Goal: Task Accomplishment & Management: Complete application form

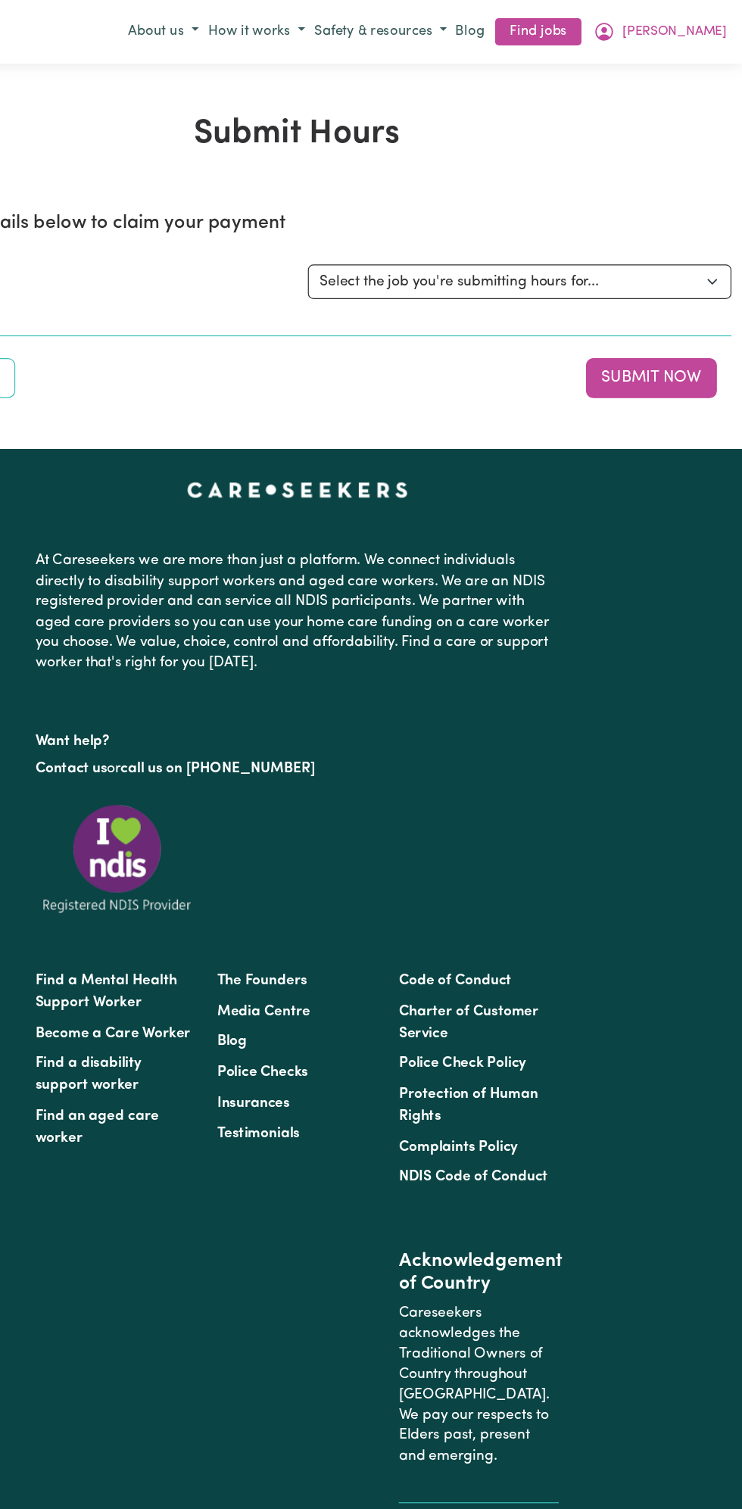
click at [695, 33] on span "[PERSON_NAME]" at bounding box center [685, 26] width 87 height 17
click at [662, 83] on link "My Dashboard" at bounding box center [672, 84] width 120 height 29
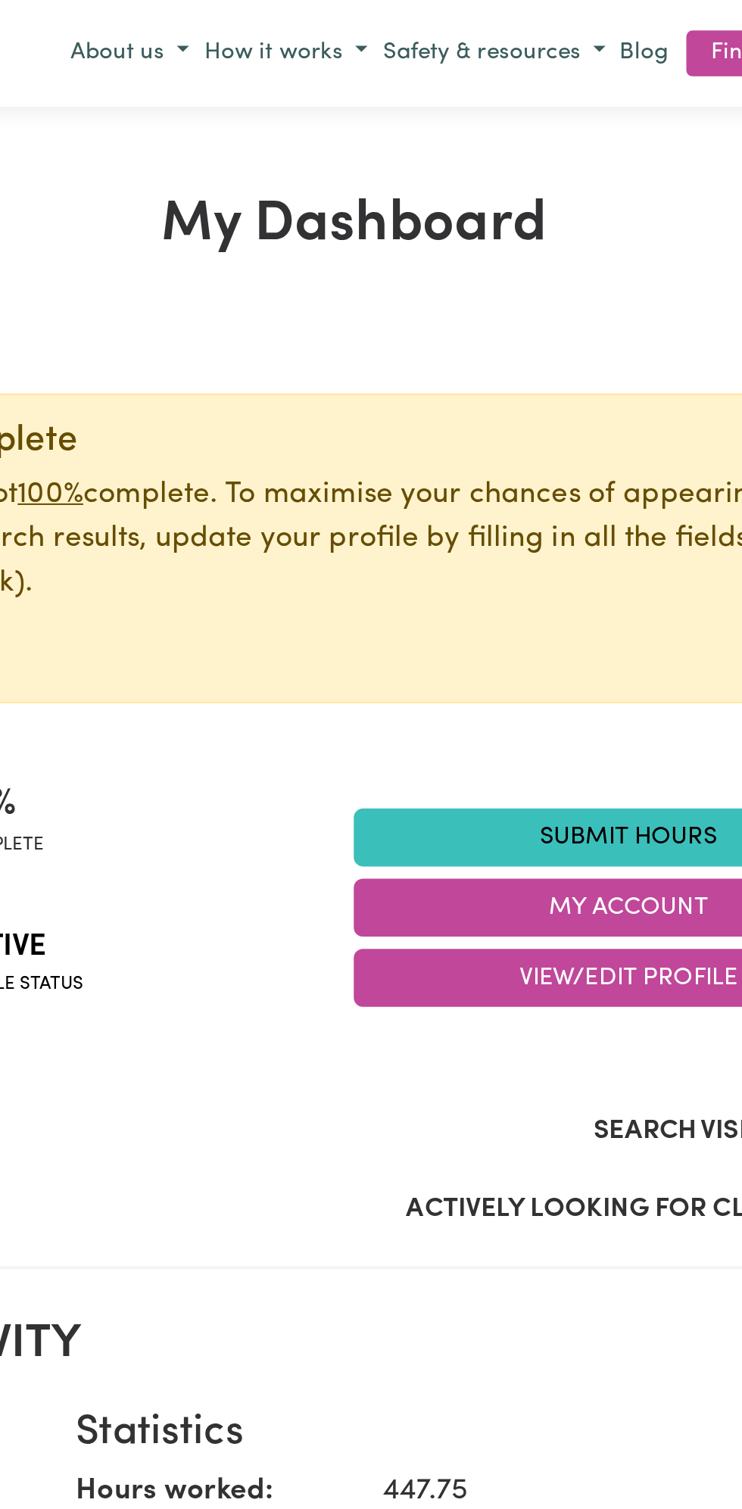
click at [431, 246] on p "Your profile is not 100% complete. To maximise your chances of appearing in mor…" at bounding box center [373, 267] width 572 height 65
click at [511, 410] on link "Submit Hours" at bounding box center [507, 415] width 273 height 29
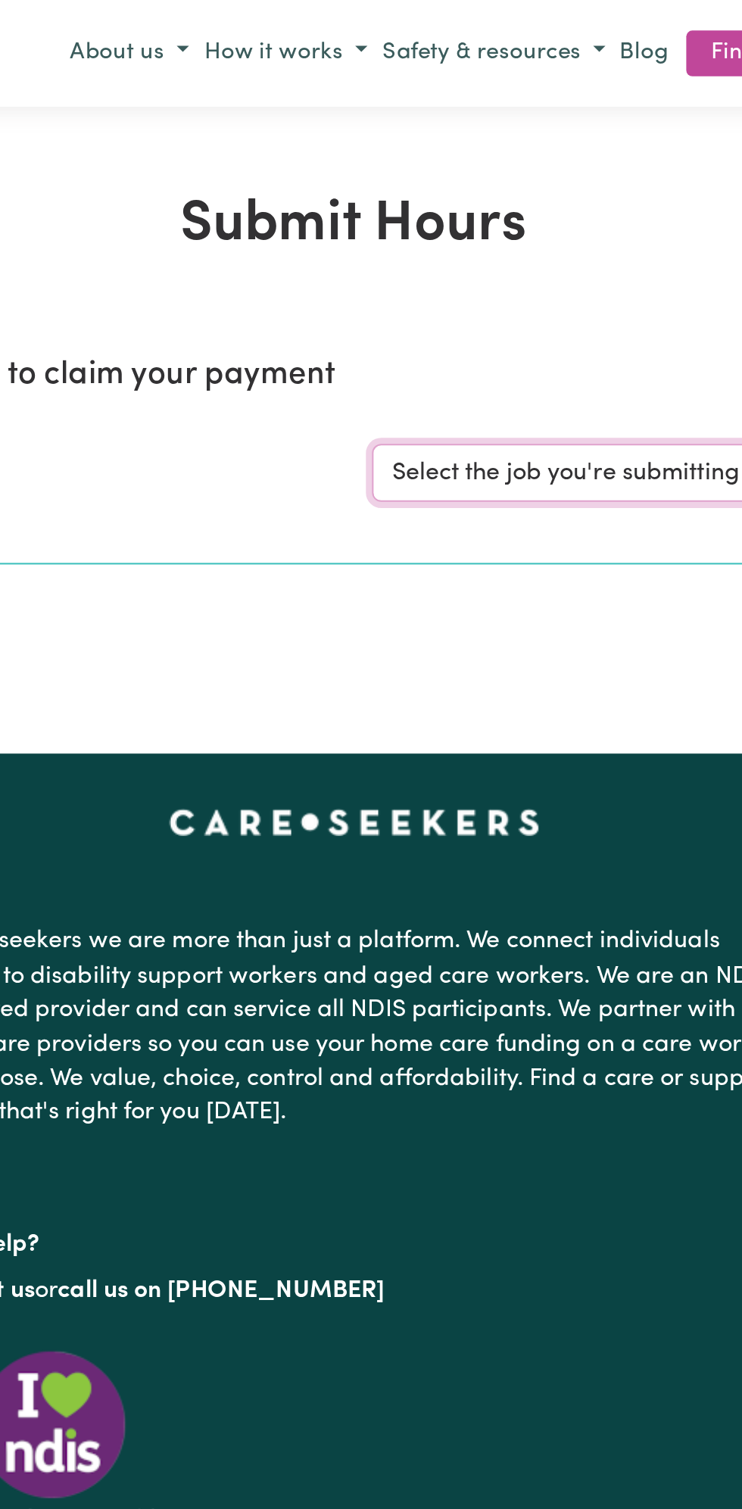
click at [506, 230] on select "Select the job you're submitting hours for... [Vartouhie ([PERSON_NAME]) [PERSO…" at bounding box center [556, 234] width 353 height 29
select select "13810"
click at [380, 220] on select "Select the job you're submitting hours for... [Vartouhie ([PERSON_NAME]) [PERSO…" at bounding box center [556, 234] width 353 height 29
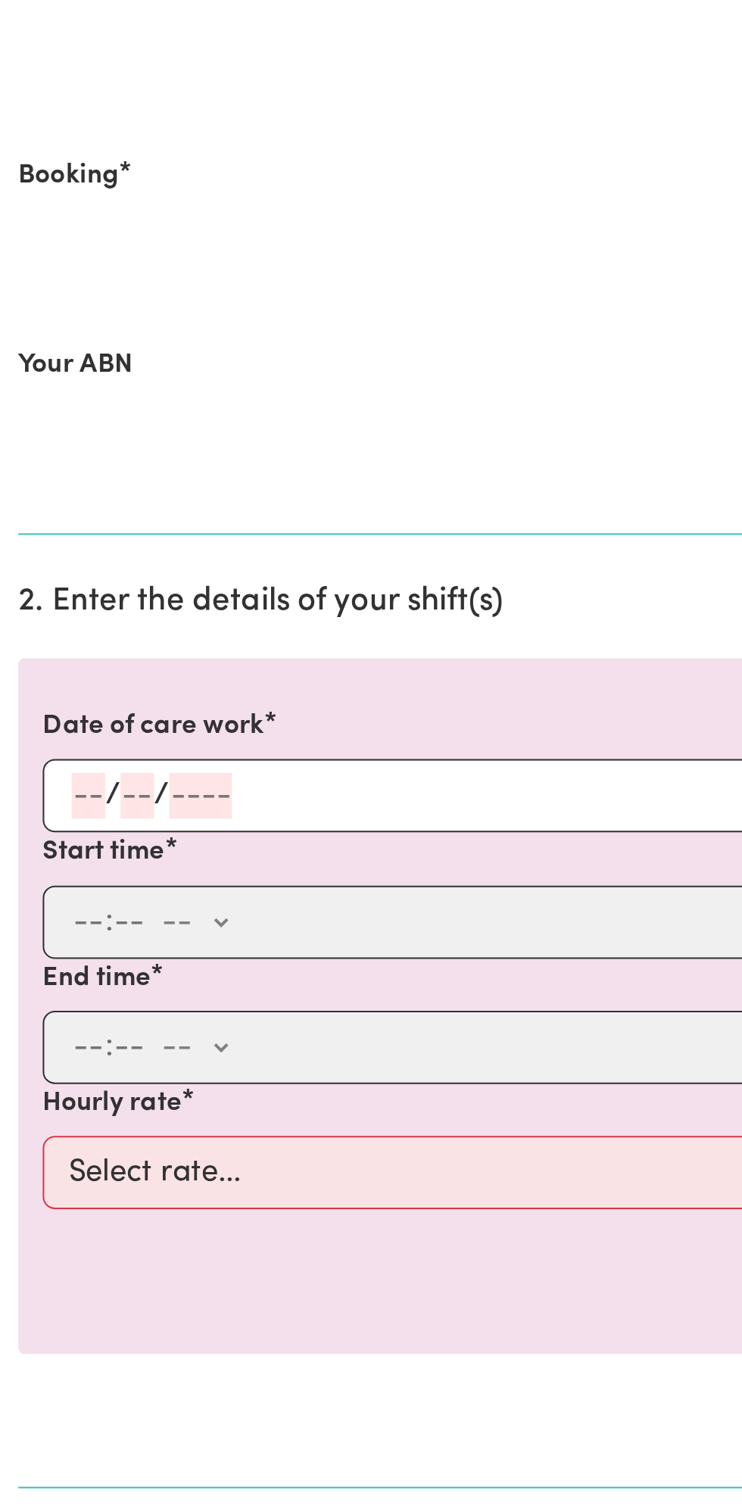
click at [45, 661] on input "number" at bounding box center [44, 662] width 17 height 23
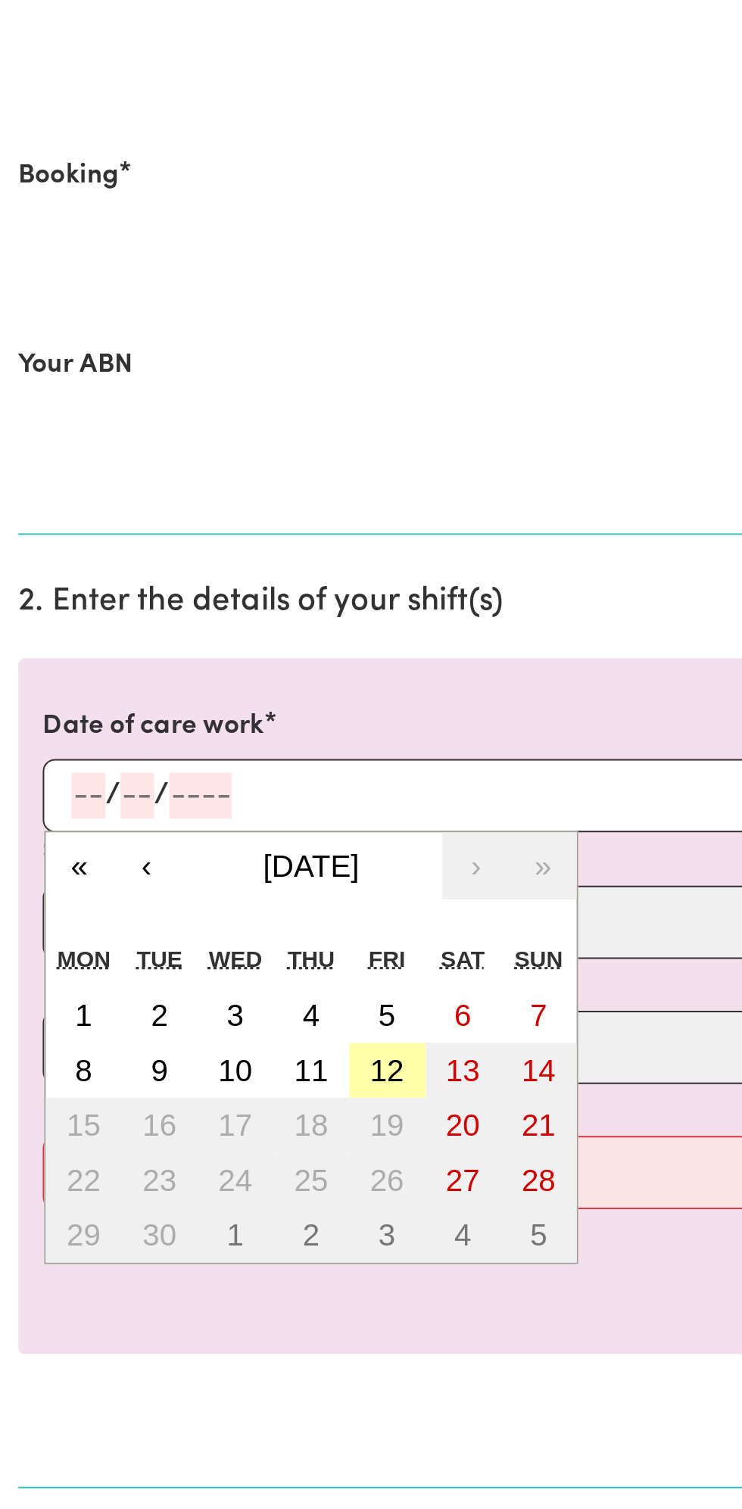
click at [194, 793] on abbr "12" at bounding box center [192, 798] width 17 height 17
type input "[DATE]"
type input "12"
type input "9"
type input "2025"
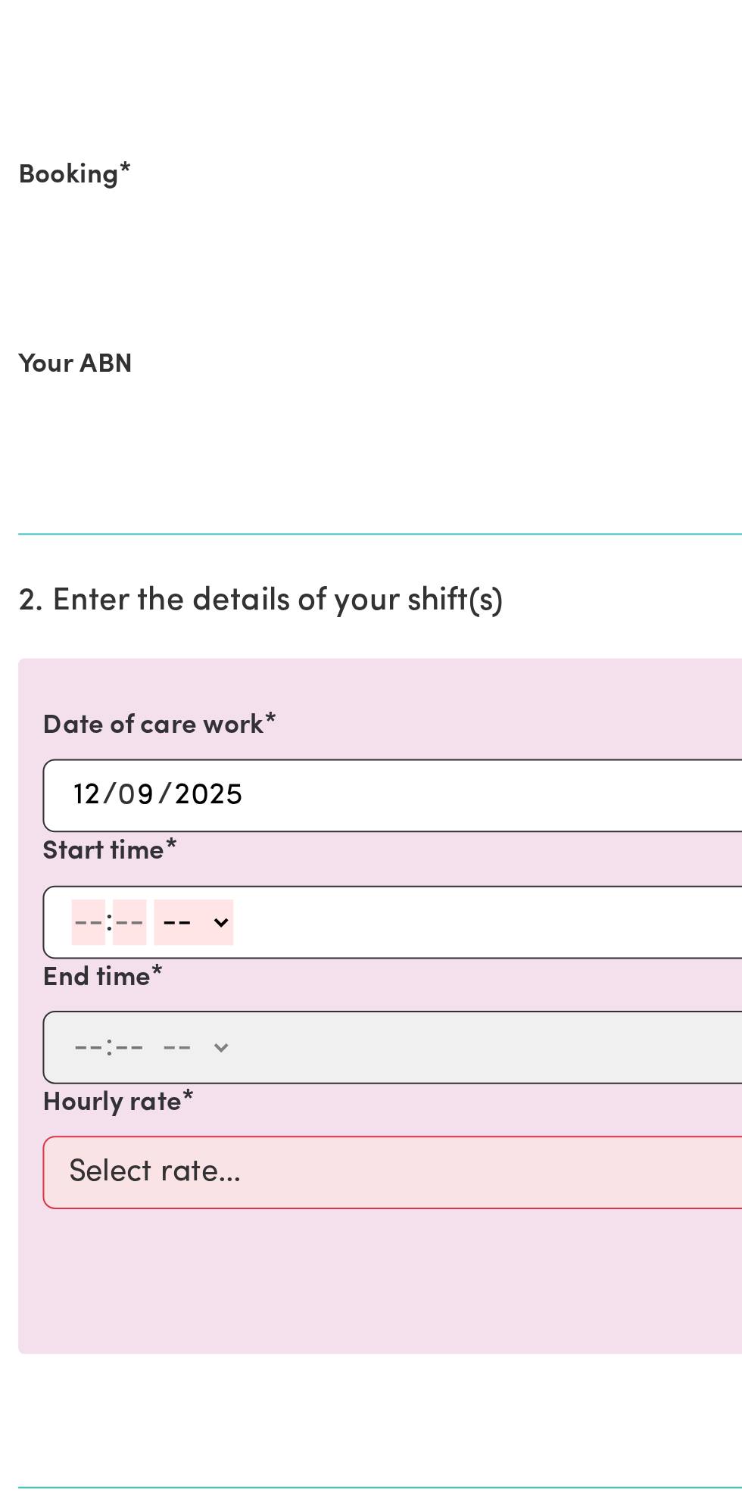
click at [36, 727] on input "number" at bounding box center [44, 725] width 17 height 23
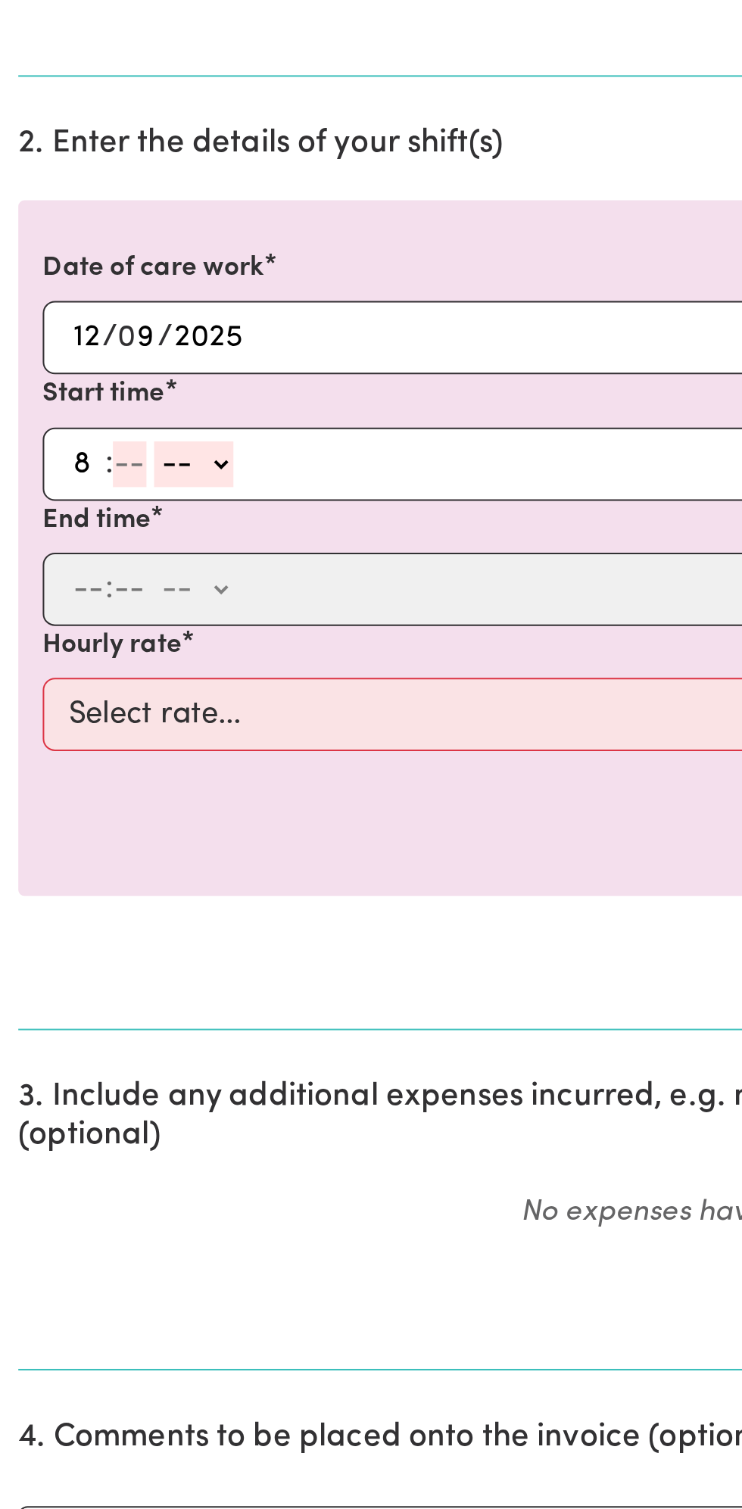
type input "8"
type input "0"
click at [112, 714] on select "-- am pm" at bounding box center [93, 725] width 39 height 23
select select "am"
click at [74, 714] on select "-- am pm" at bounding box center [93, 725] width 39 height 23
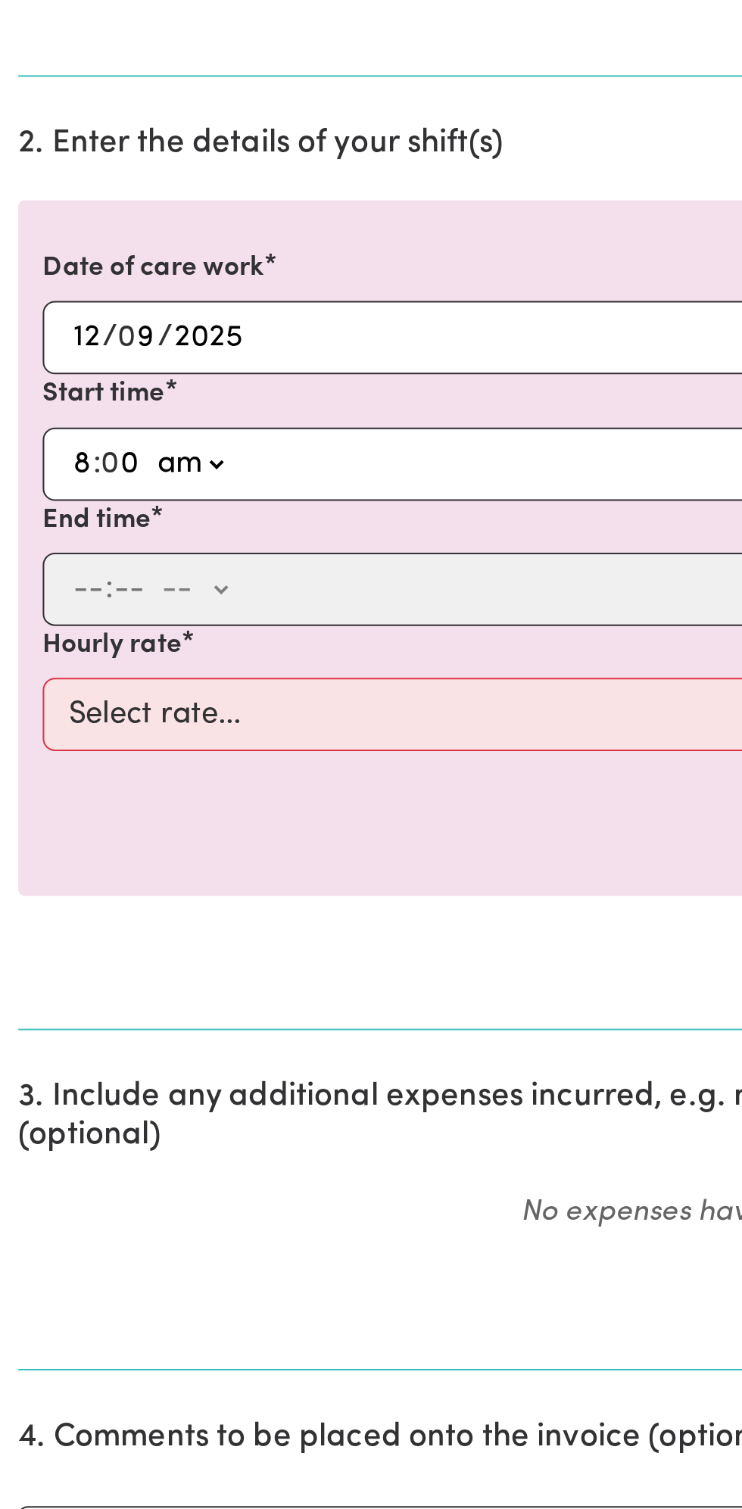
type input "08:00"
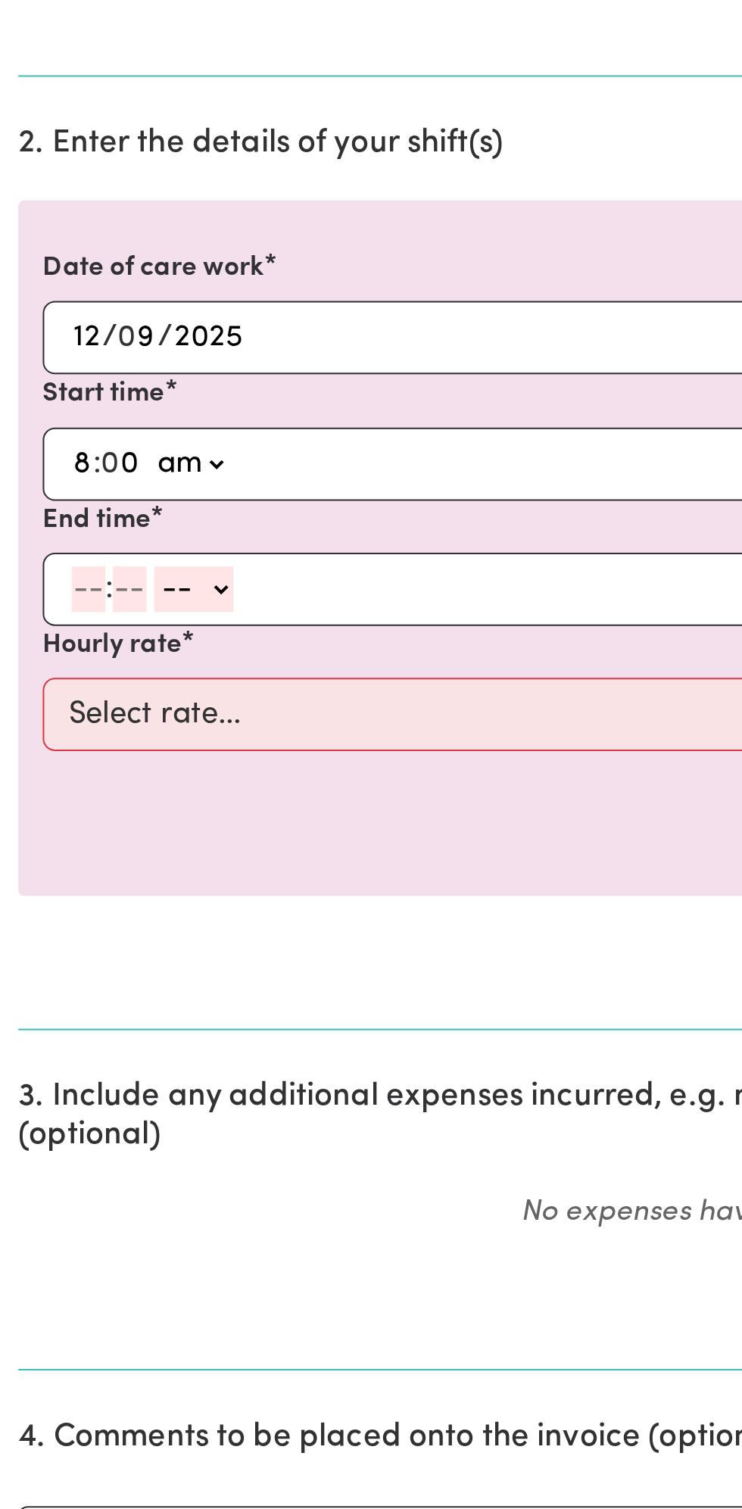
click at [39, 785] on input "number" at bounding box center [44, 787] width 17 height 23
type input "9"
type input "0"
click at [109, 786] on select "-- am pm" at bounding box center [93, 787] width 39 height 23
select select "pm"
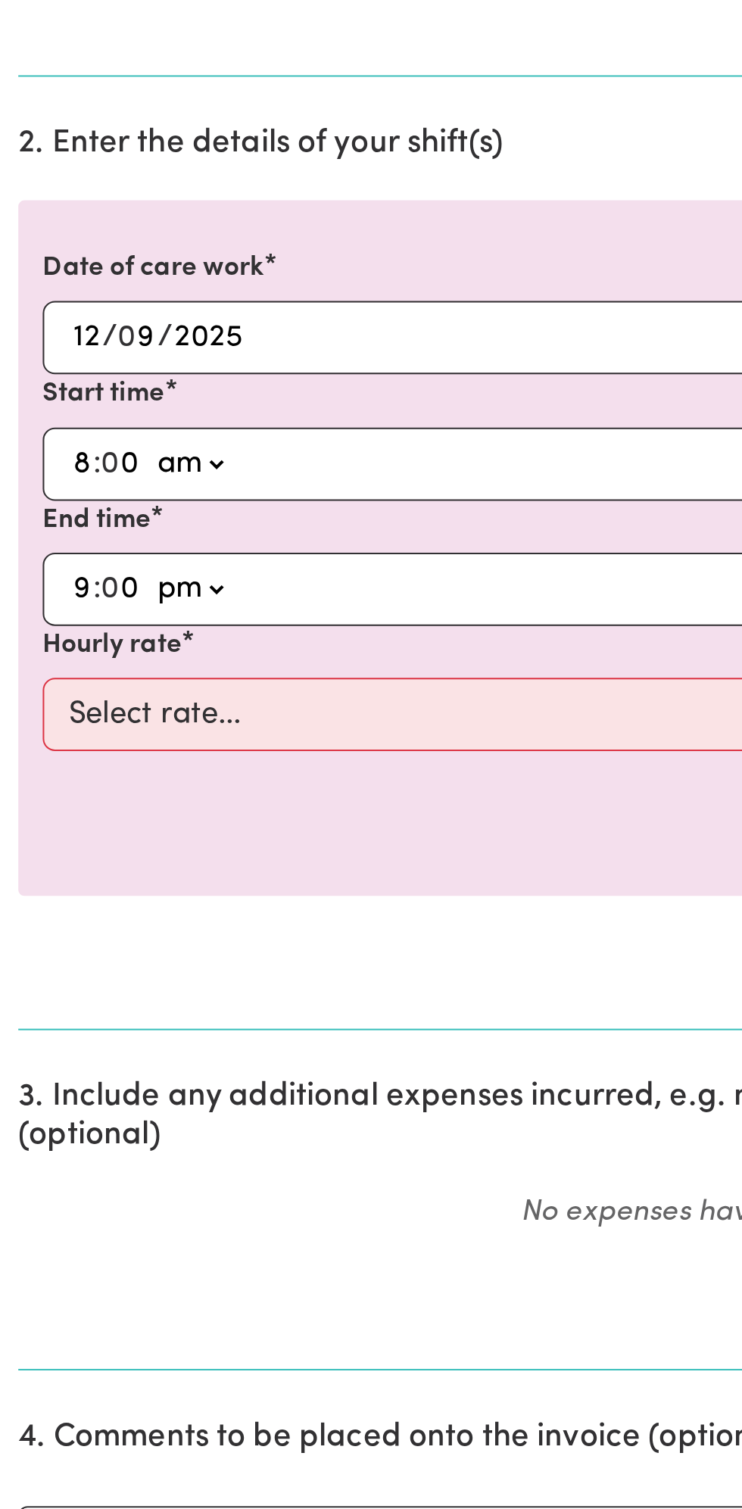
click at [74, 776] on select "-- am pm" at bounding box center [93, 787] width 39 height 23
type input "21:00"
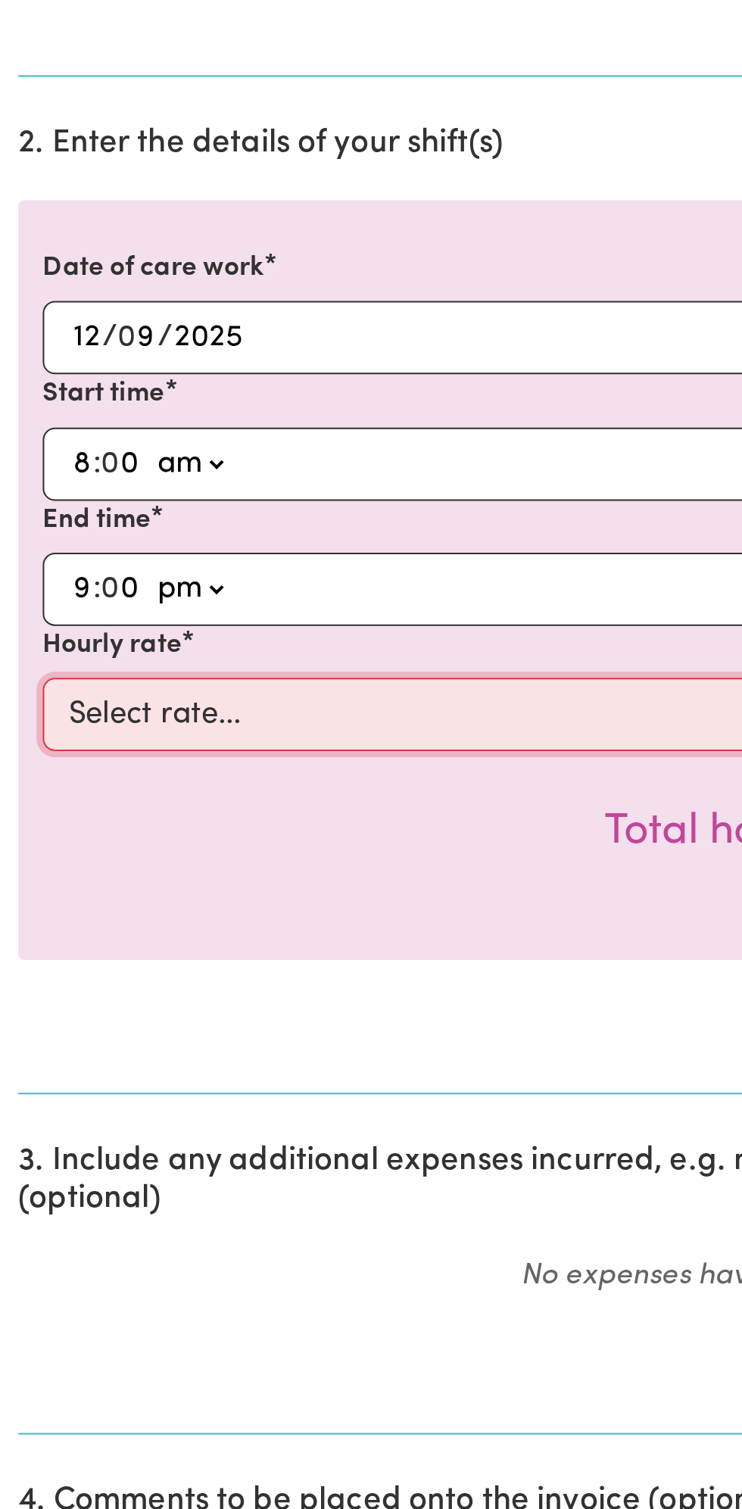
click at [182, 833] on select "Select rate... $49.00 (Weekday) $60.00 ([DATE])" at bounding box center [370, 849] width 699 height 36
select select "49-Weekday"
click at [21, 831] on select "Select rate... $49.00 (Weekday) $60.00 ([DATE])" at bounding box center [370, 849] width 699 height 36
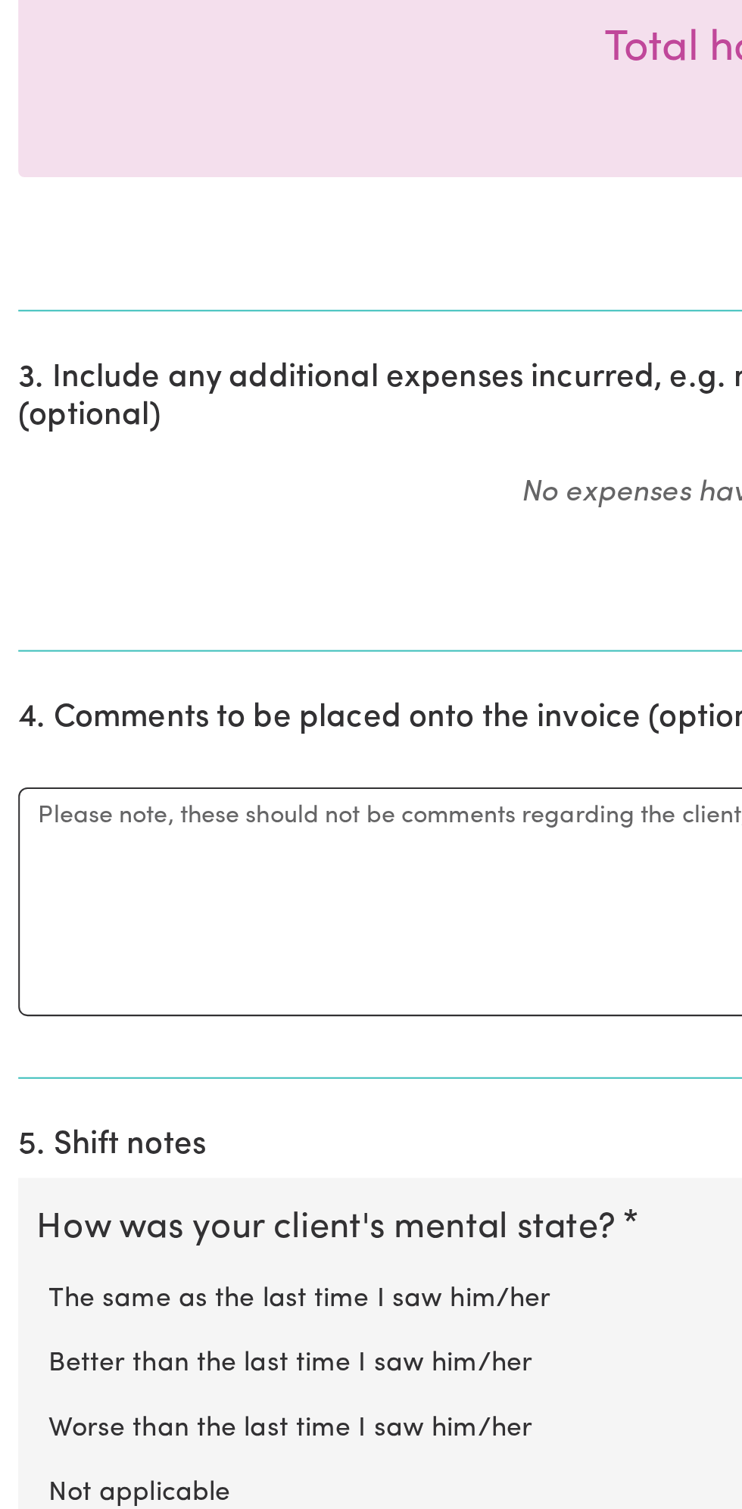
scroll to position [142, 0]
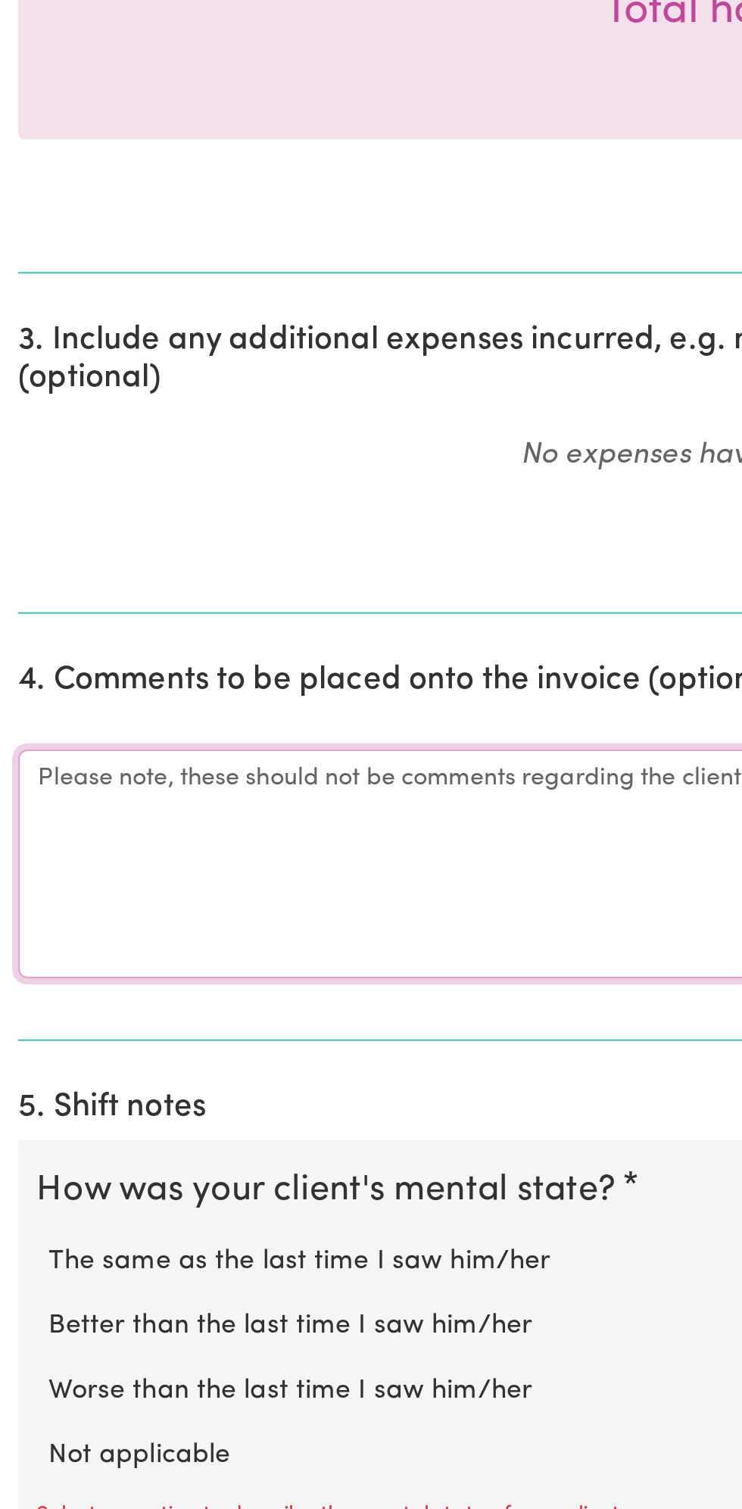
click at [61, 1177] on textarea "Comments" at bounding box center [371, 1189] width 724 height 114
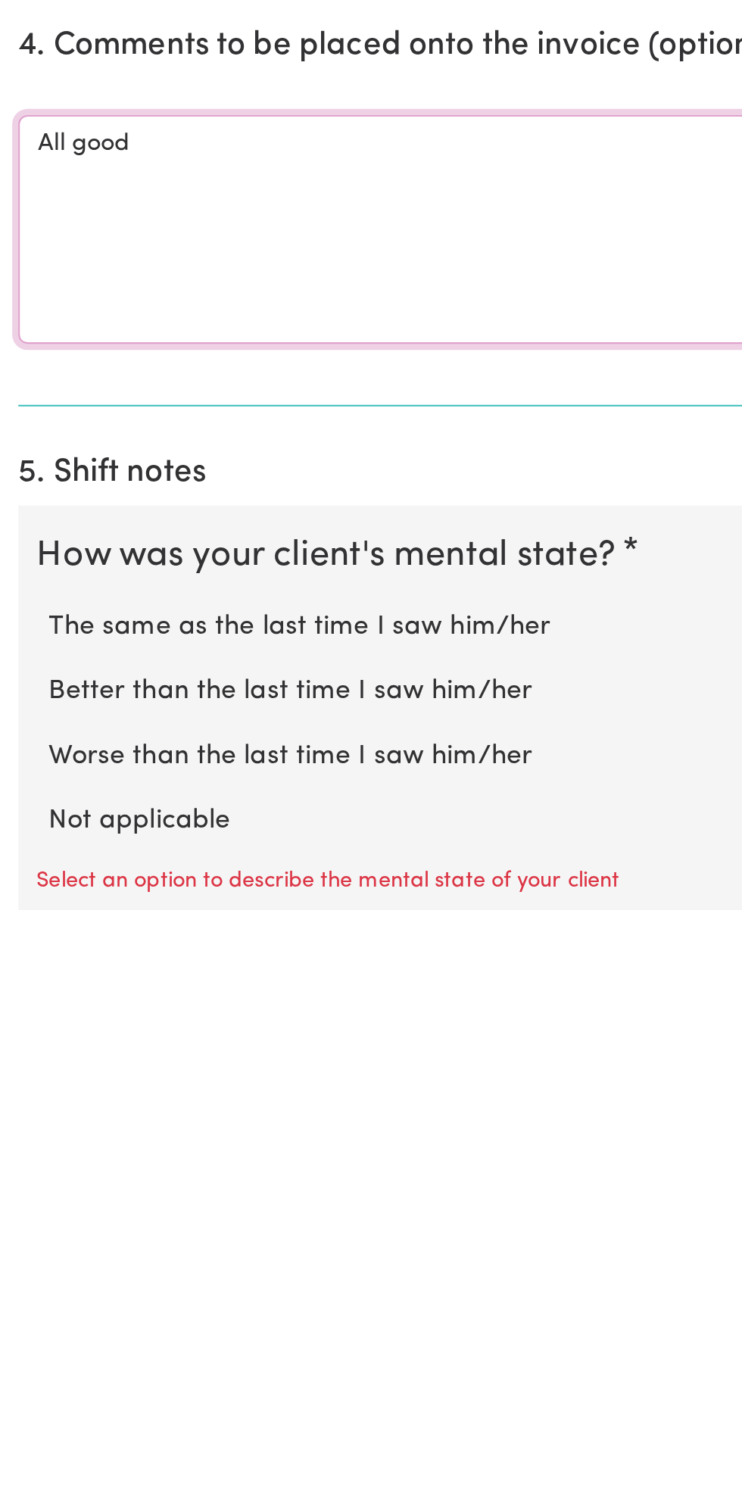
scroll to position [160, 0]
type textarea "All good"
click at [104, 1455] on label "Not applicable" at bounding box center [370, 1464] width 693 height 20
click at [24, 1454] on input "Not applicable" at bounding box center [23, 1453] width 1 height 1
radio input "true"
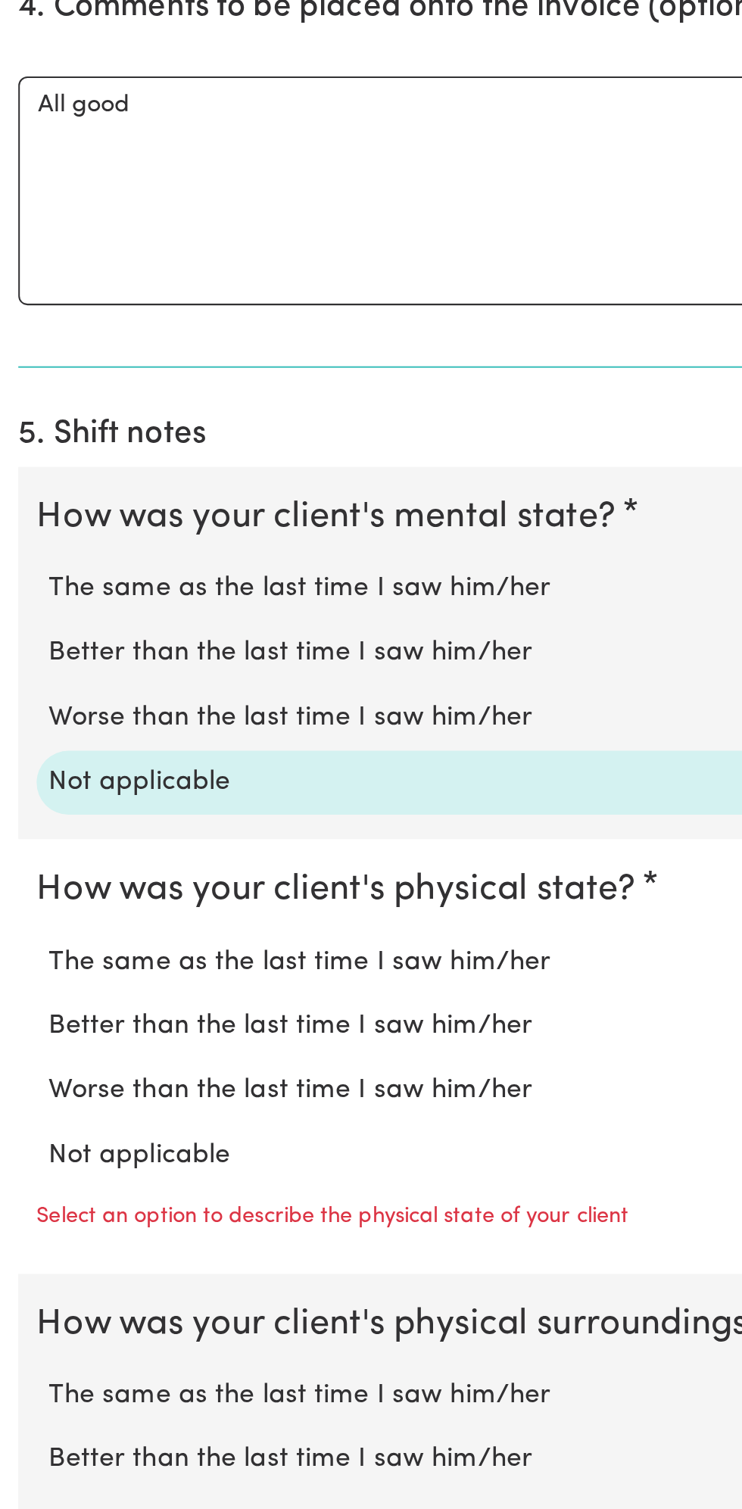
scroll to position [477, 0]
click at [111, 1323] on label "Not applicable" at bounding box center [370, 1333] width 693 height 20
click at [24, 1322] on input "Not applicable" at bounding box center [23, 1322] width 1 height 1
radio input "true"
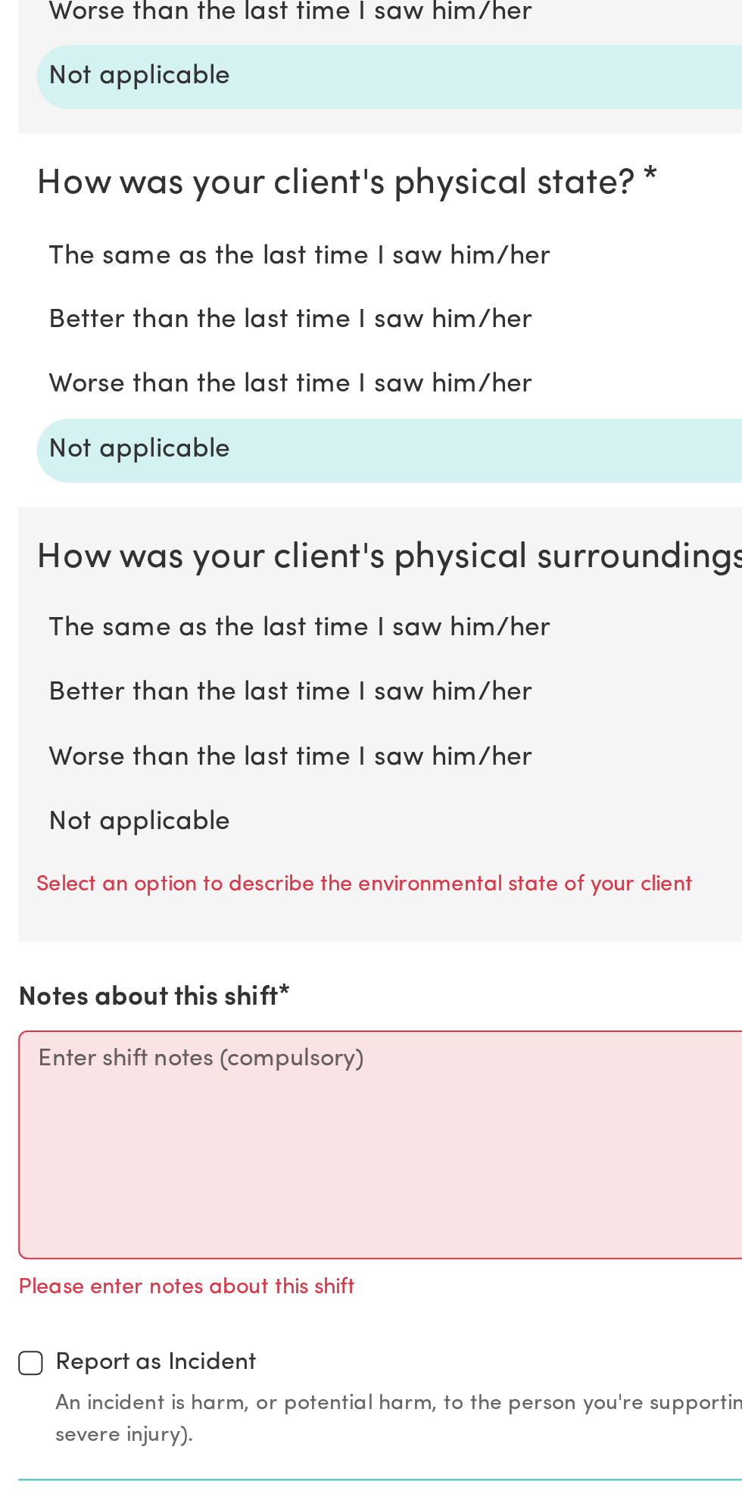
scroll to position [828, 0]
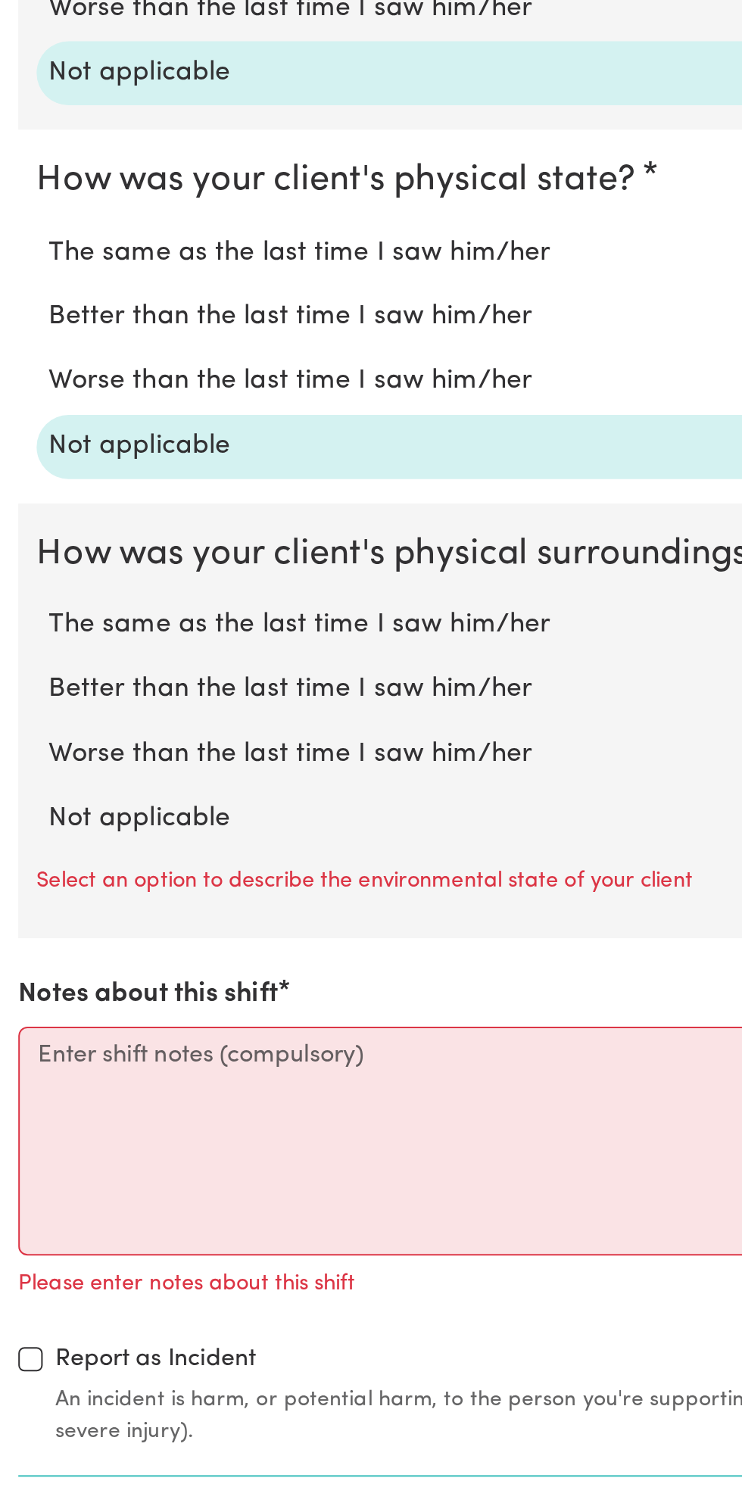
click at [104, 1157] on label "Not applicable" at bounding box center [370, 1167] width 693 height 20
click at [24, 1156] on input "Not applicable" at bounding box center [23, 1156] width 1 height 1
radio input "true"
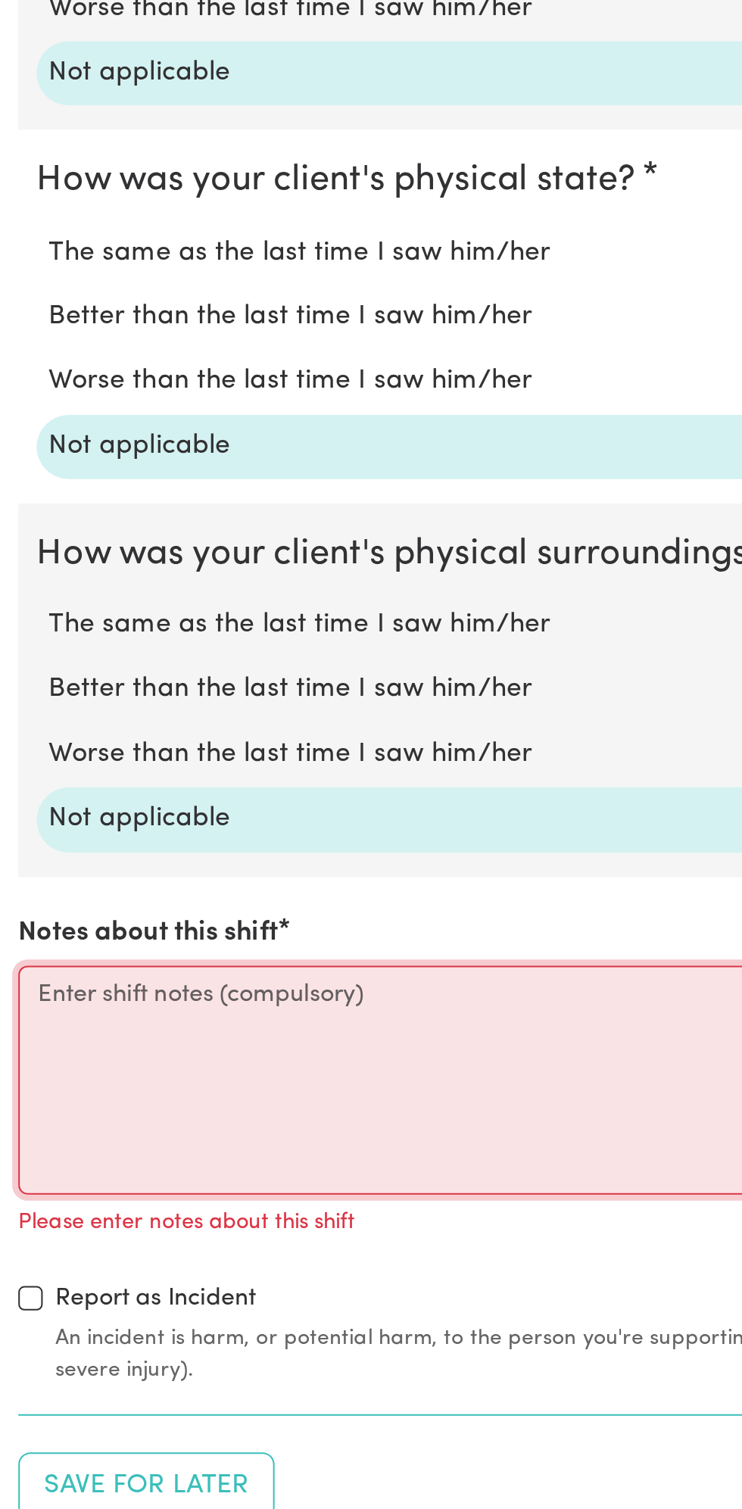
click at [89, 1285] on textarea "Notes about this shift" at bounding box center [371, 1296] width 724 height 114
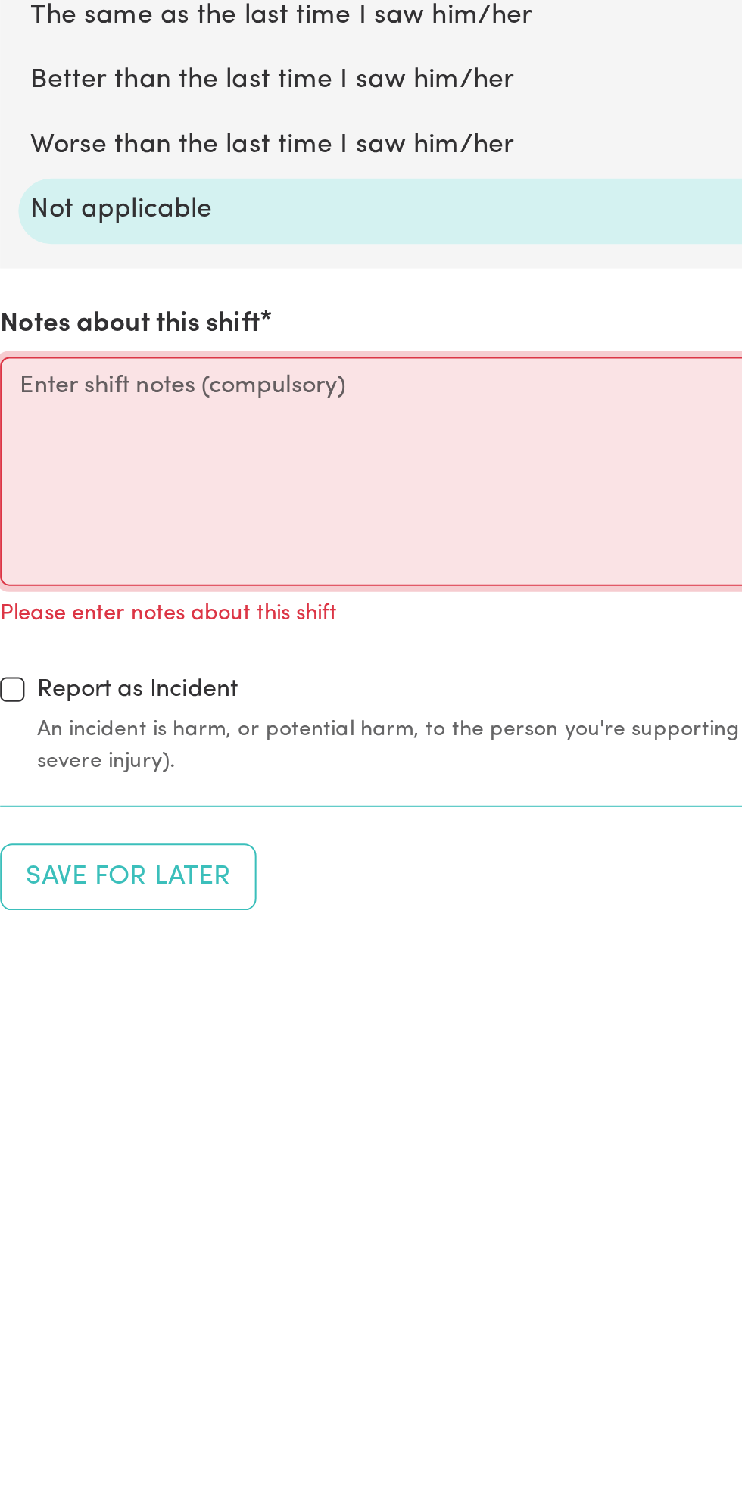
scroll to position [833, 0]
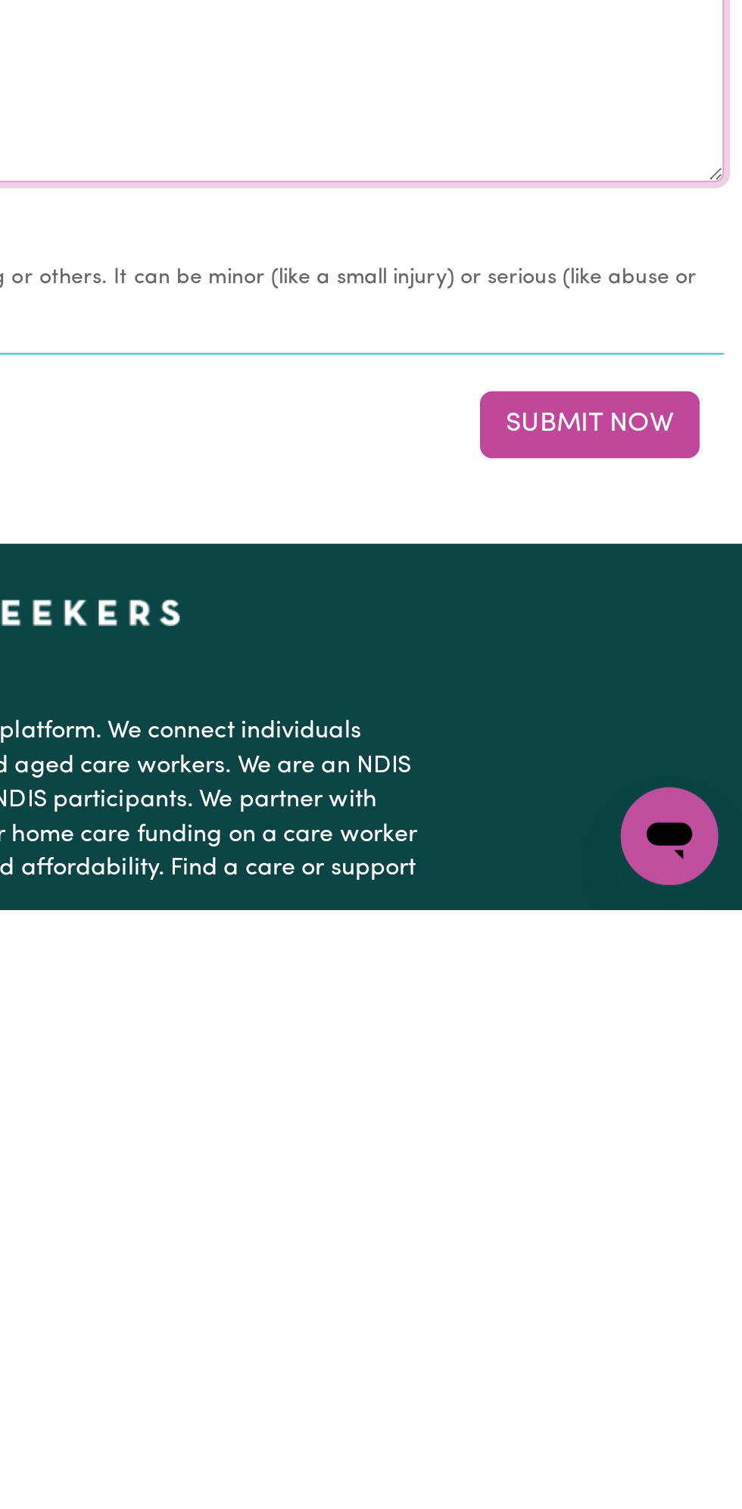
type textarea "Nothing changes all good"
click at [678, 1258] on button "Submit Now" at bounding box center [666, 1267] width 109 height 33
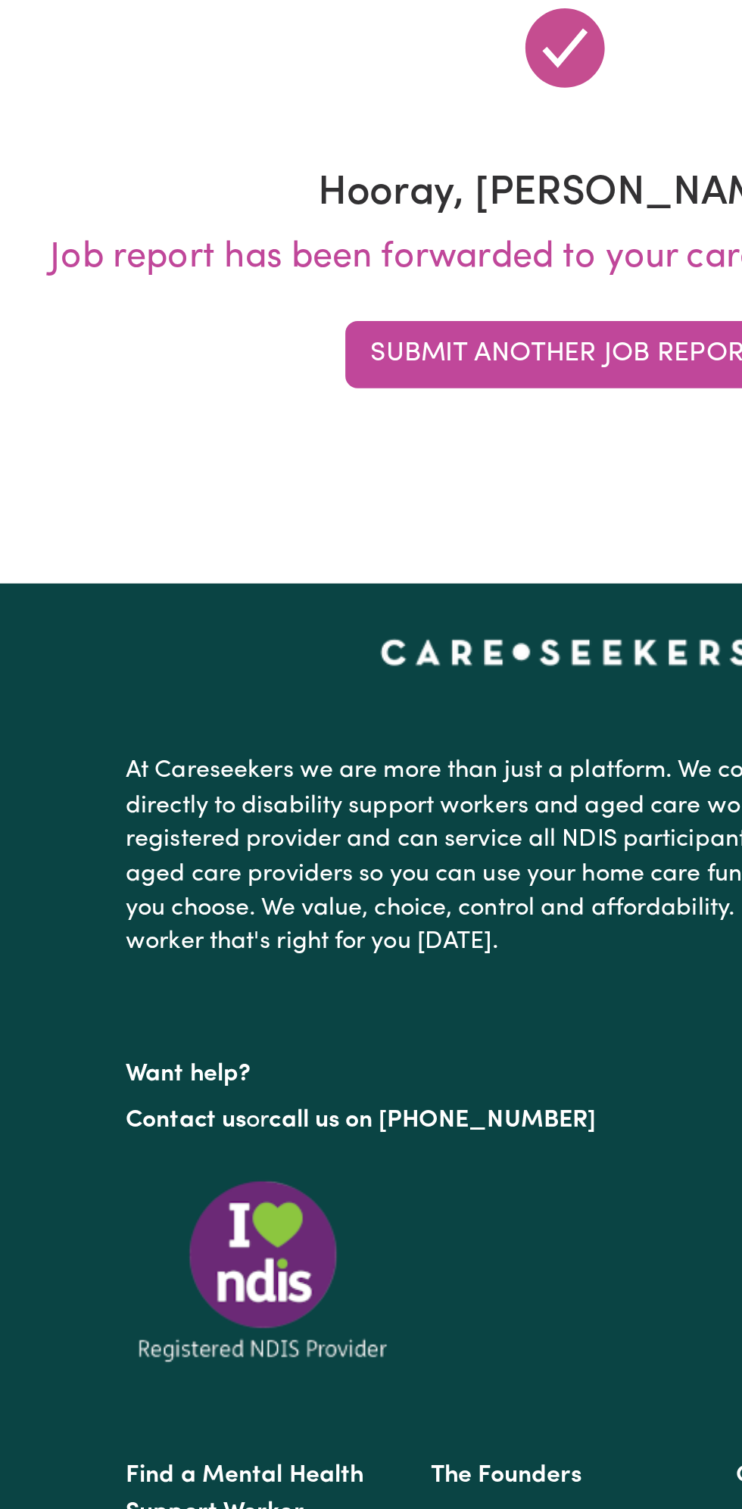
scroll to position [0, 0]
